Goal: Find specific page/section: Find specific page/section

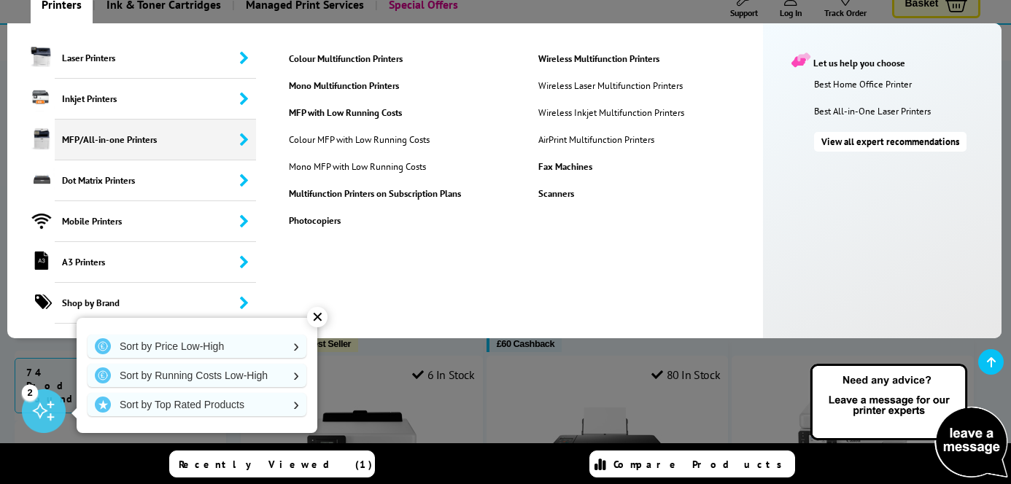
scroll to position [112, 0]
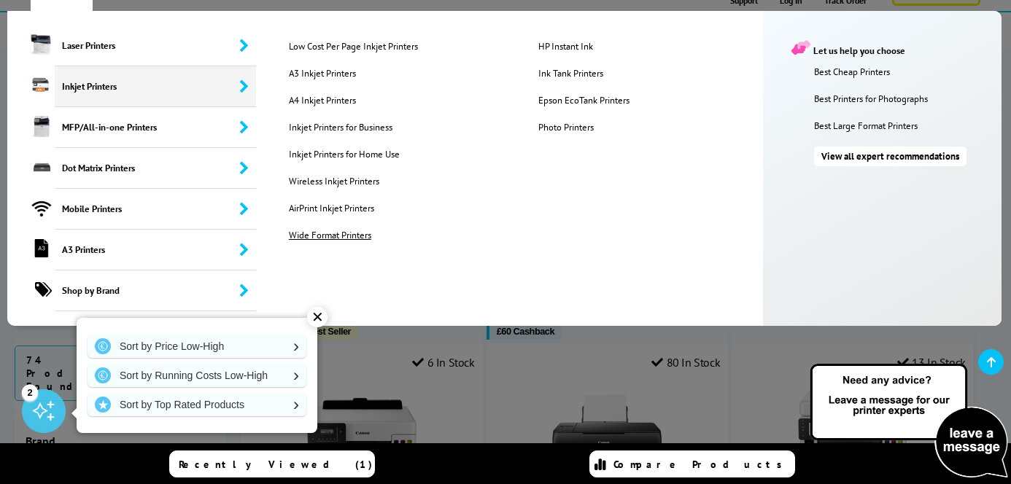
click at [335, 233] on link "Wide Format Printers" at bounding box center [402, 235] width 249 height 12
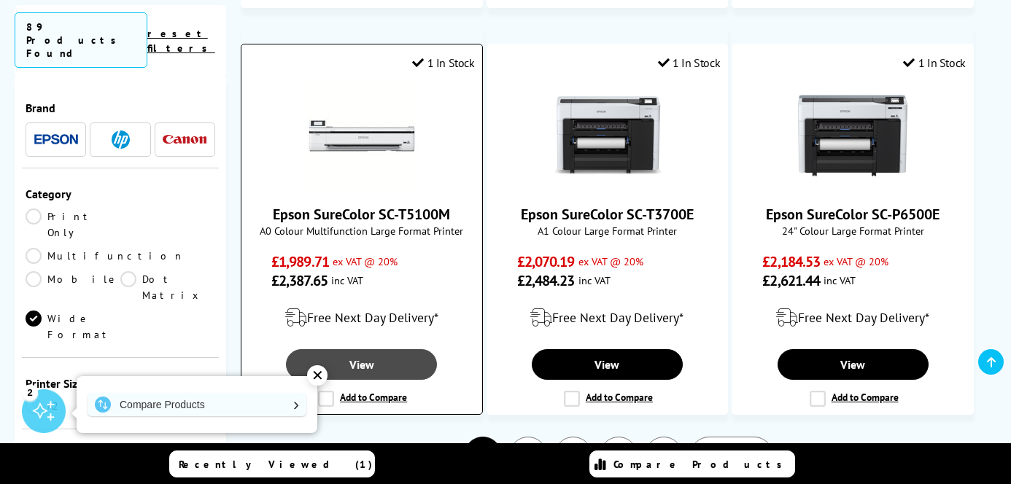
scroll to position [1487, 0]
